Goal: Transaction & Acquisition: Purchase product/service

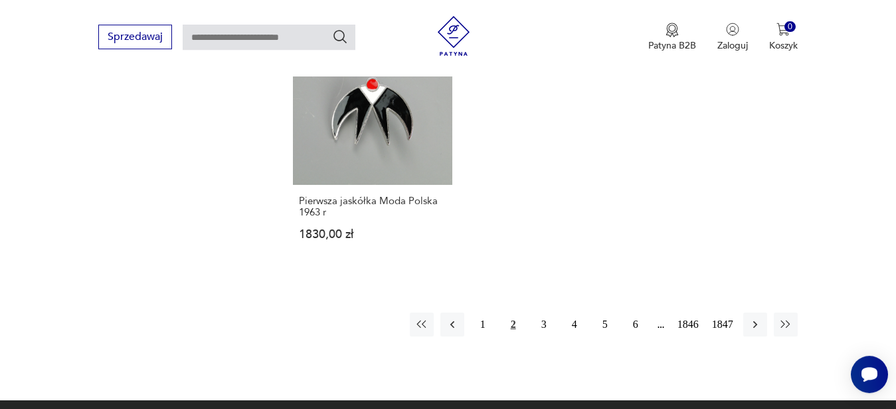
scroll to position [1757, 0]
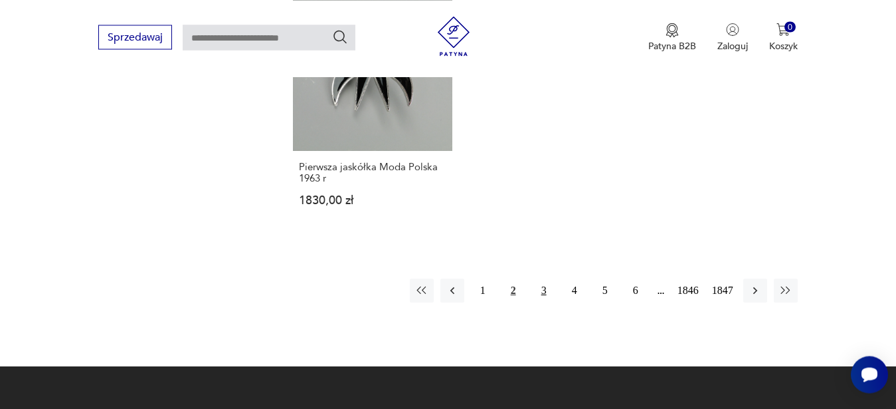
click at [550, 294] on button "3" at bounding box center [544, 290] width 24 height 24
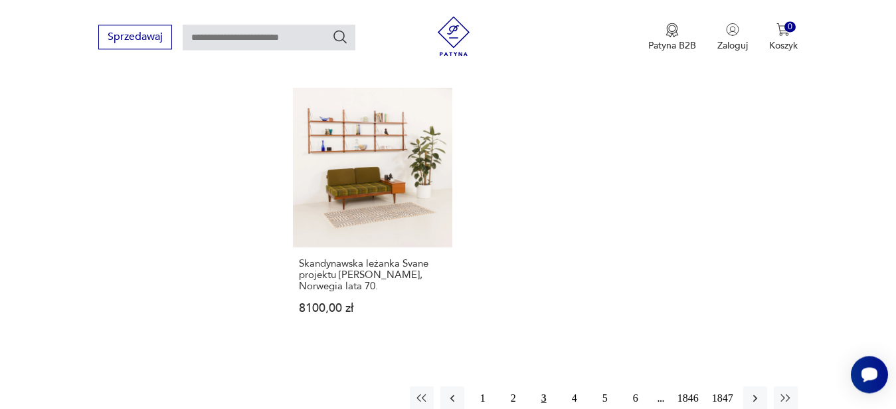
scroll to position [1723, 0]
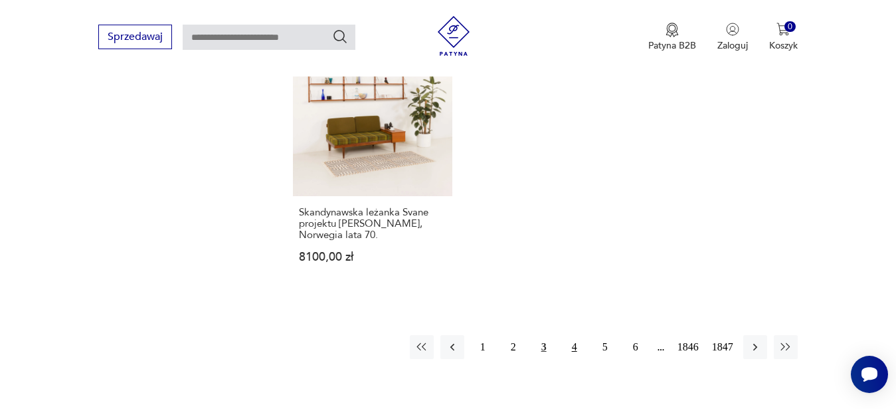
click at [569, 342] on button "4" at bounding box center [575, 347] width 24 height 24
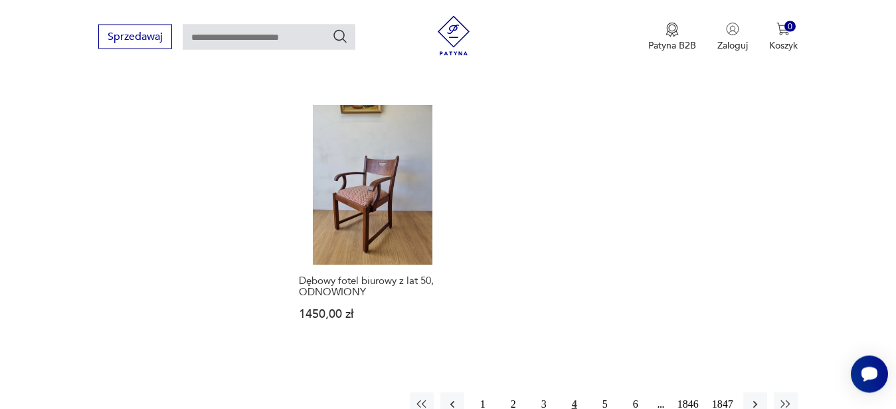
scroll to position [1777, 0]
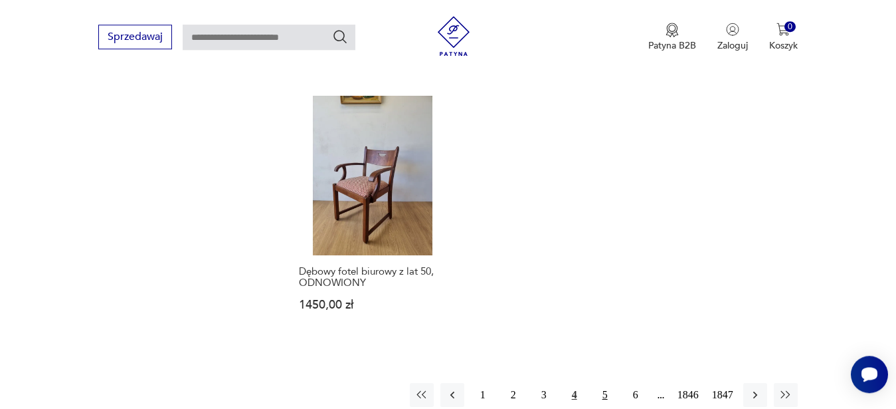
click at [604, 383] on button "5" at bounding box center [605, 395] width 24 height 24
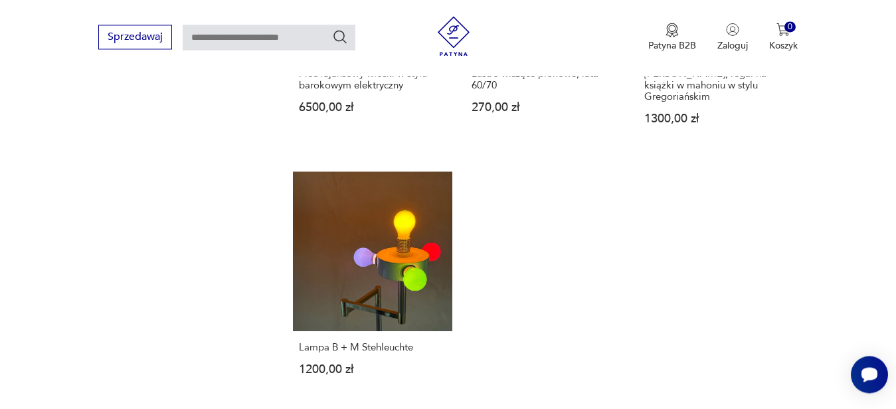
scroll to position [1655, 0]
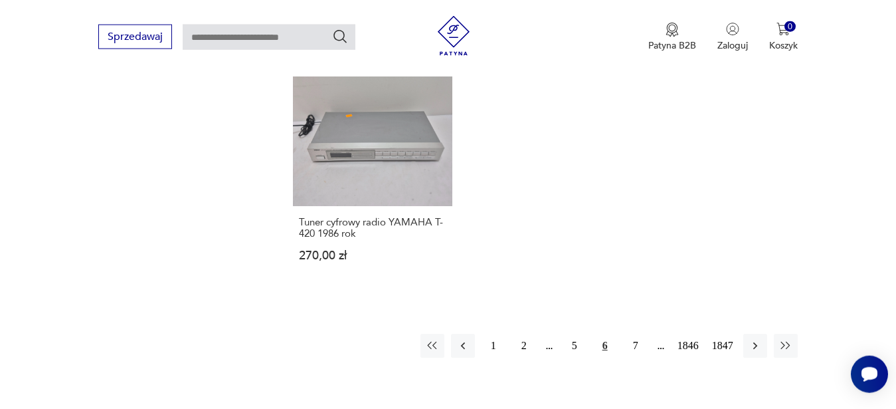
scroll to position [1779, 0]
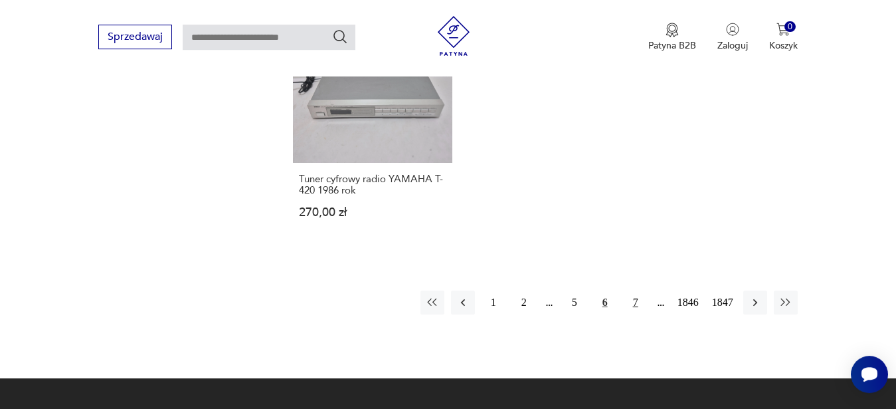
click at [633, 290] on button "7" at bounding box center [636, 302] width 24 height 24
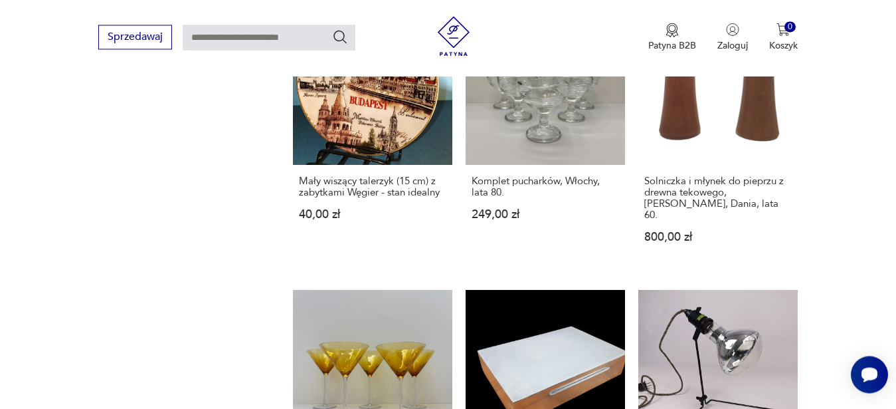
scroll to position [1823, 0]
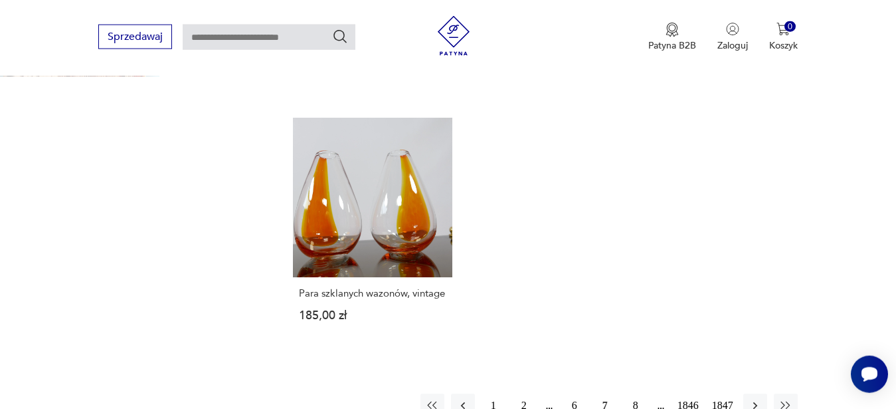
click at [630, 393] on button "8" at bounding box center [636, 405] width 24 height 24
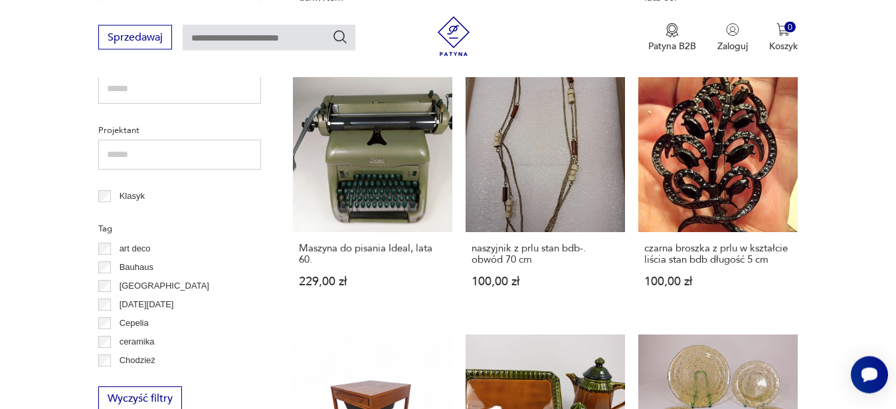
scroll to position [611, 0]
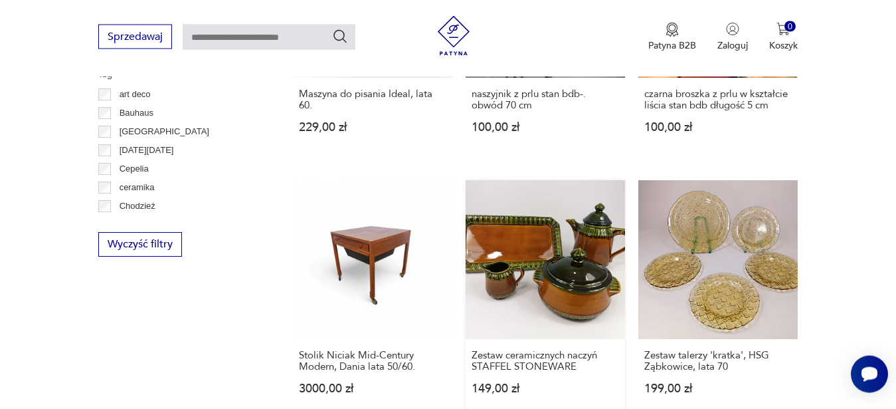
click at [569, 233] on link "Zestaw ceramicznych naczyń STAFFEL STONEWARE 149,00 zł" at bounding box center [545, 300] width 159 height 241
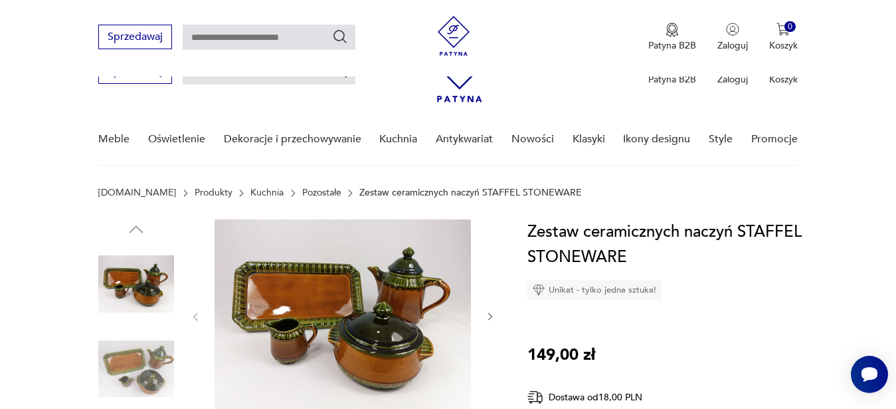
scroll to position [386, 0]
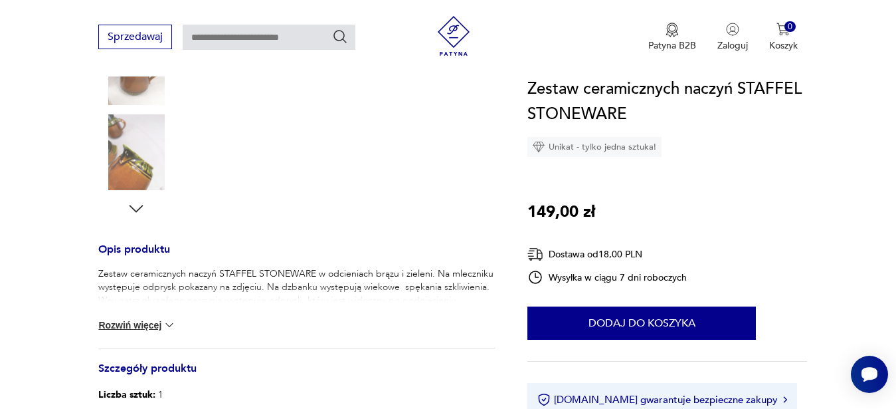
click at [110, 324] on button "Rozwiń więcej" at bounding box center [136, 324] width 77 height 13
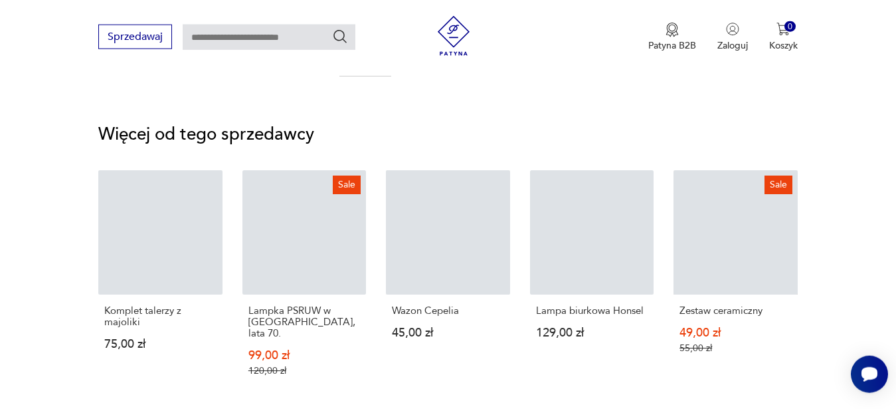
scroll to position [1556, 0]
